Goal: Navigation & Orientation: Find specific page/section

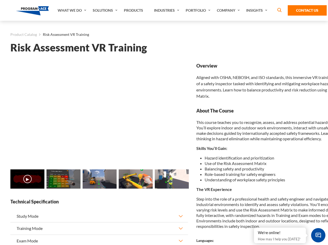
click at [106, 10] on link "Solutions" at bounding box center [105, 10] width 31 height 21
click at [0, 0] on div "AI & Computer Vision Solutions Computer Vision Quality Control AI tools for fas…" at bounding box center [0, 0] width 0 height 0
click at [0, 0] on div "AI & Computer Vision Solutions Virtual Training Solutions Virtual Tour Solution…" at bounding box center [0, 0] width 0 height 0
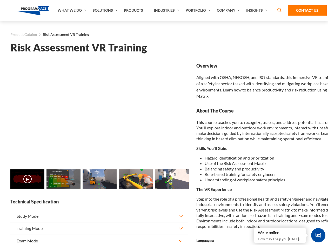
click at [0, 0] on div "AI & Computer Vision Solutions Virtual Training Solutions Virtual Tour Solution…" at bounding box center [0, 0] width 0 height 0
click at [0, 0] on div "AI & Computer Vision Solutions Computer Vision Quality Control AI tools for fas…" at bounding box center [0, 0] width 0 height 0
